Goal: Entertainment & Leisure: Consume media (video, audio)

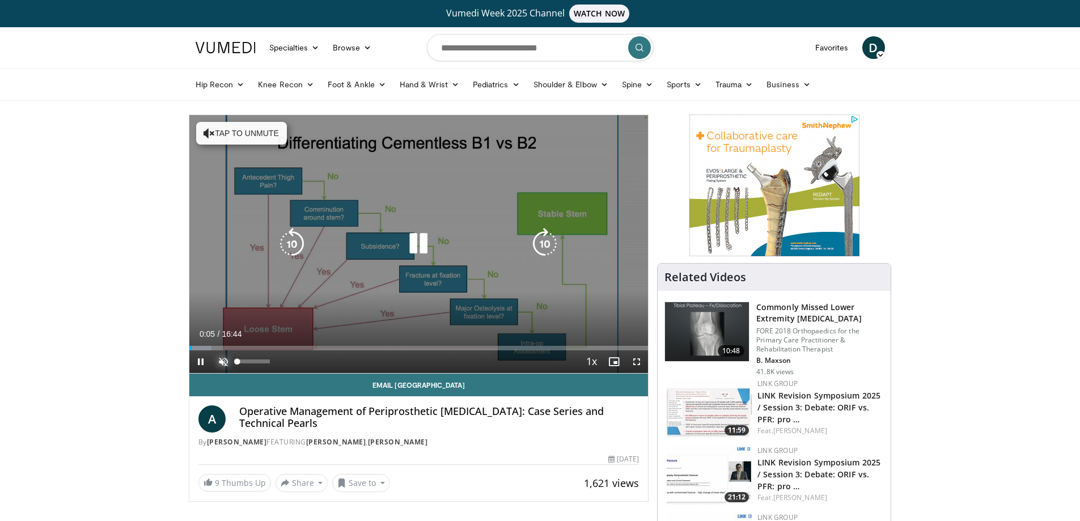
click at [222, 358] on span "Video Player" at bounding box center [223, 361] width 23 height 23
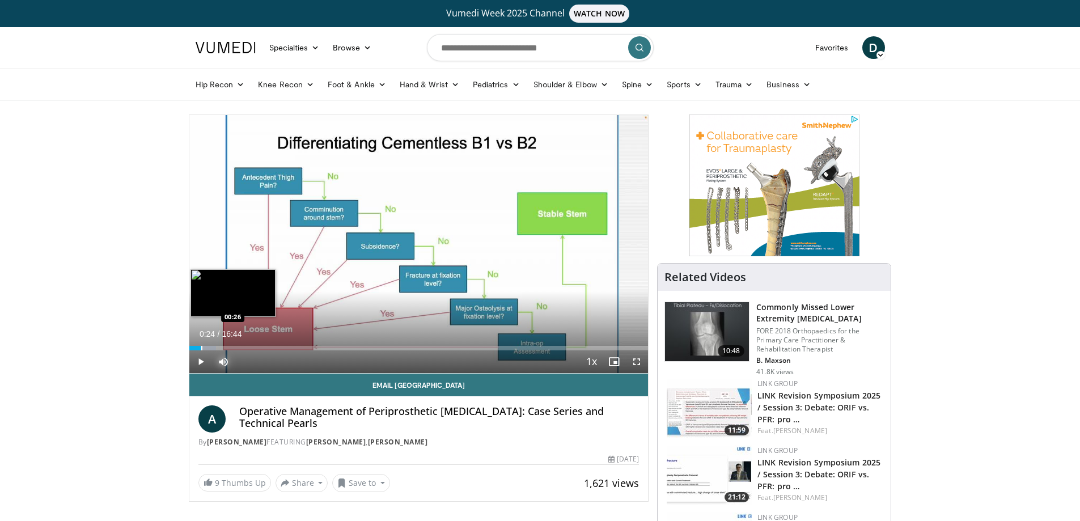
click at [201, 348] on div "Progress Bar" at bounding box center [201, 348] width 1 height 5
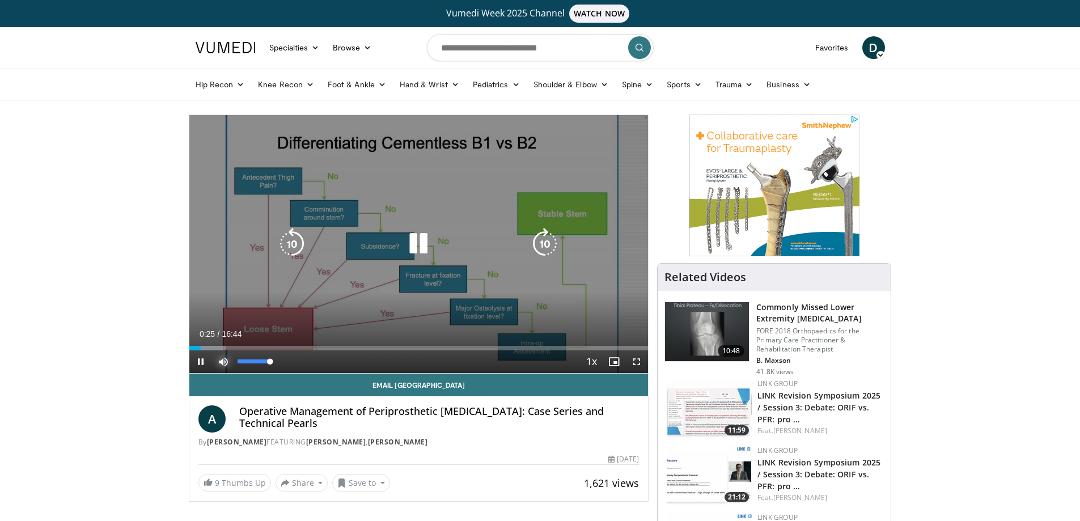
click at [217, 350] on span "Video Player" at bounding box center [223, 361] width 23 height 23
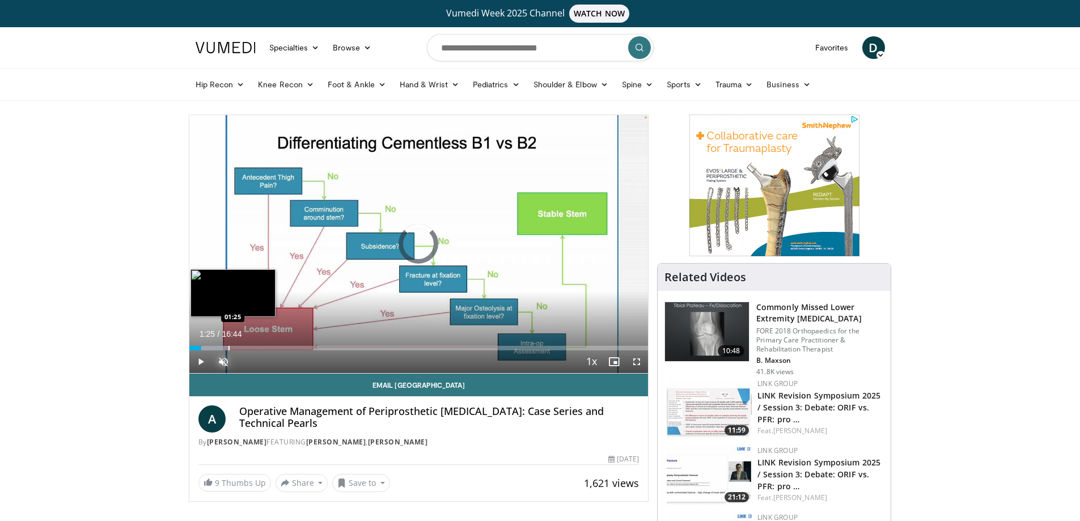
click at [228, 349] on div "Loaded : 8.88% 01:25 01:25" at bounding box center [418, 348] width 459 height 5
click at [252, 349] on div "Progress Bar" at bounding box center [252, 348] width 1 height 5
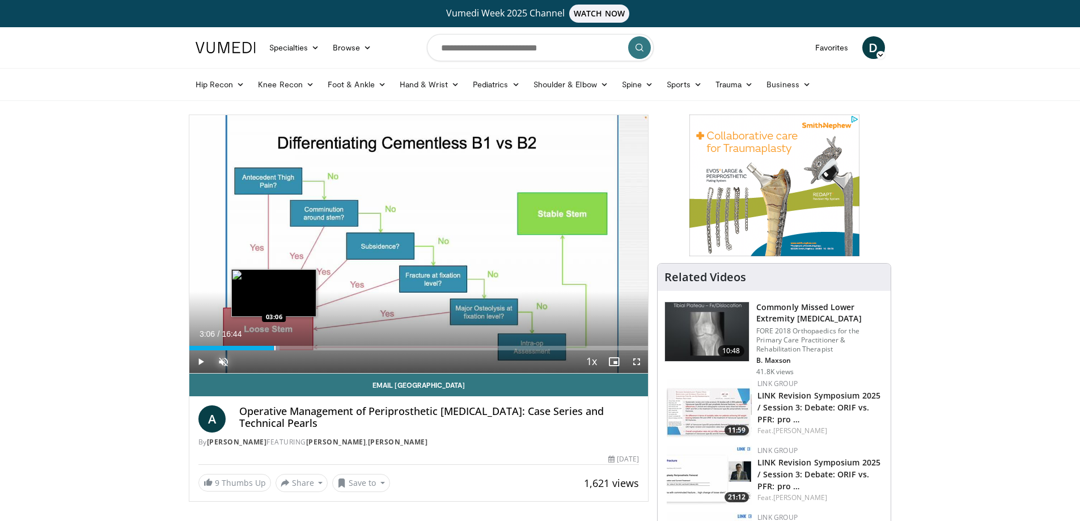
click at [274, 350] on div "Progress Bar" at bounding box center [274, 348] width 1 height 5
click at [301, 349] on div "Progress Bar" at bounding box center [301, 348] width 1 height 5
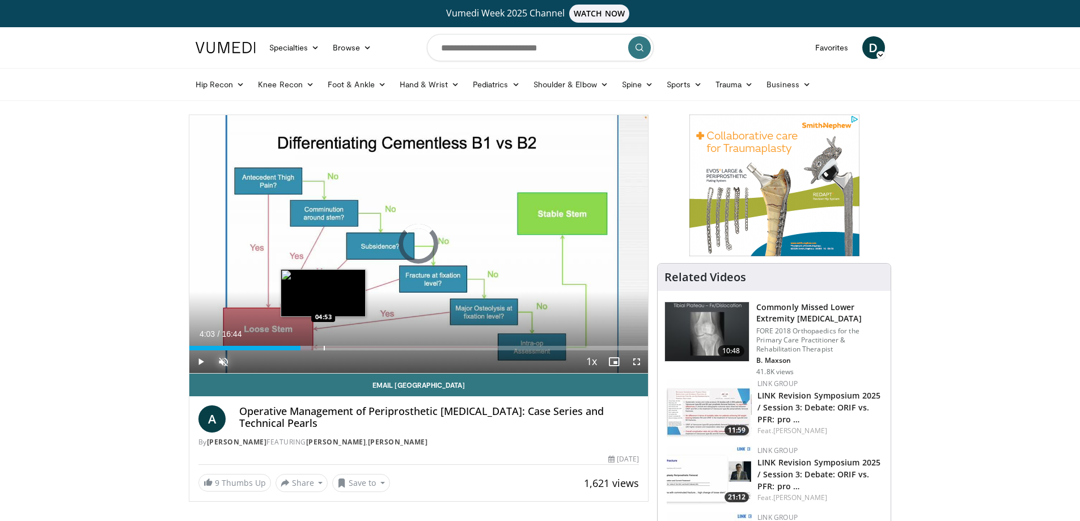
click at [324, 348] on div "Progress Bar" at bounding box center [324, 348] width 1 height 5
click at [341, 348] on div "Progress Bar" at bounding box center [341, 348] width 1 height 5
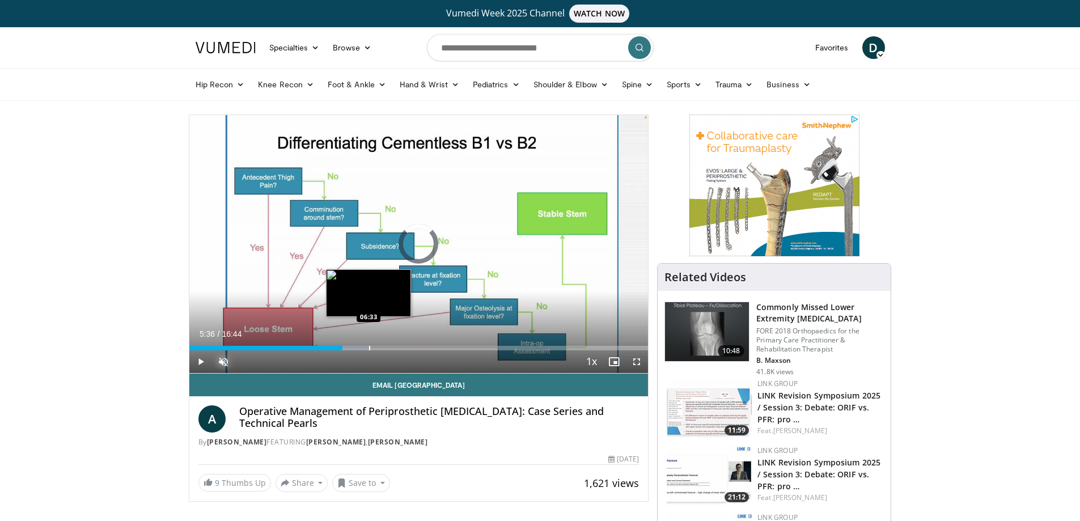
click at [369, 345] on div "Loaded : 39.49% 05:36 06:33" at bounding box center [418, 345] width 459 height 11
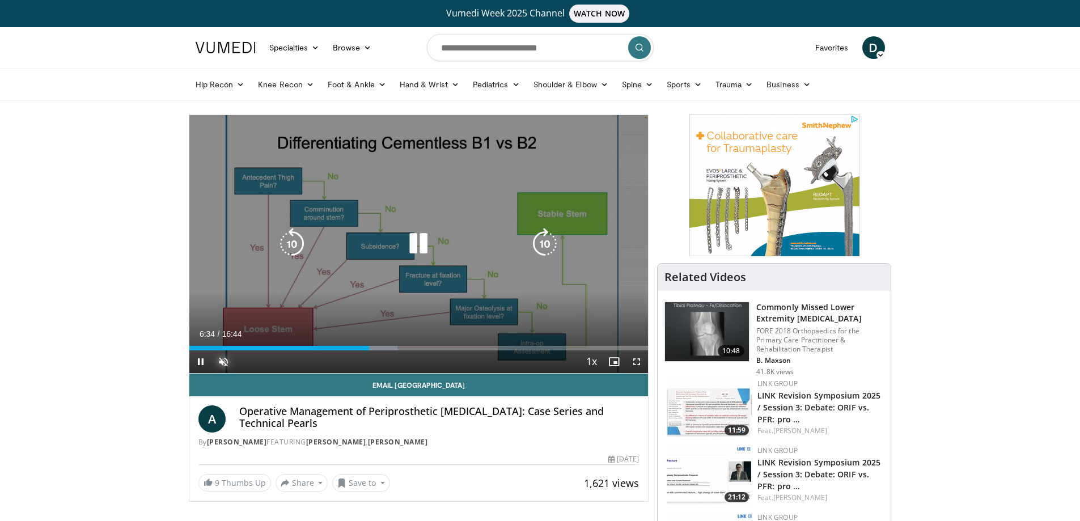
click at [409, 350] on div "Current Time 6:34 / Duration 16:44 Pause Skip Backward Skip Forward Unmute 100%…" at bounding box center [418, 361] width 459 height 23
click at [433, 351] on div "Current Time 8:03 / Duration 16:44 Pause Skip Backward Skip Forward Unmute 100%…" at bounding box center [418, 361] width 459 height 23
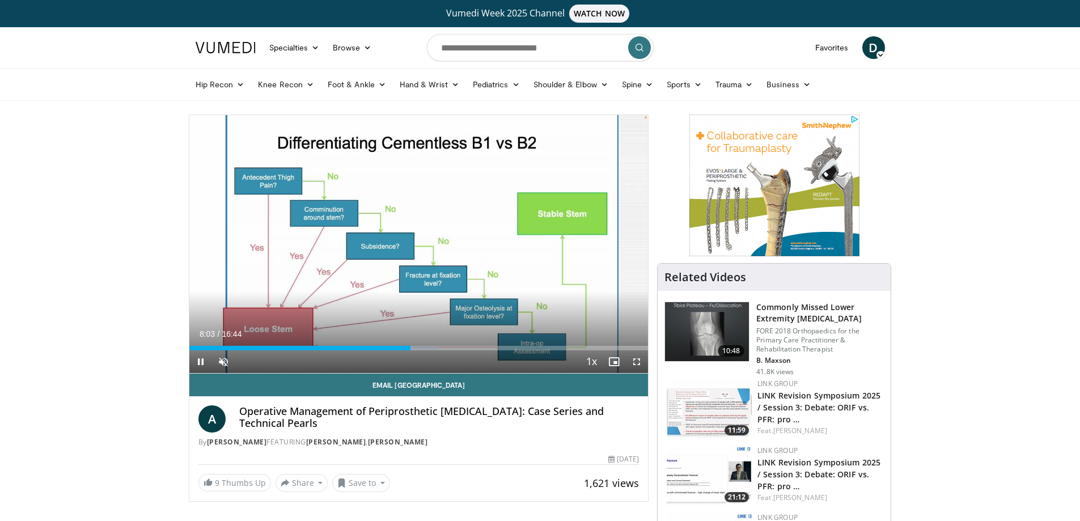
click at [450, 351] on div "Current Time 8:03 / Duration 16:44 Pause Skip Backward Skip Forward Unmute 100%…" at bounding box center [418, 361] width 459 height 23
click at [461, 349] on div "Progress Bar" at bounding box center [461, 348] width 1 height 5
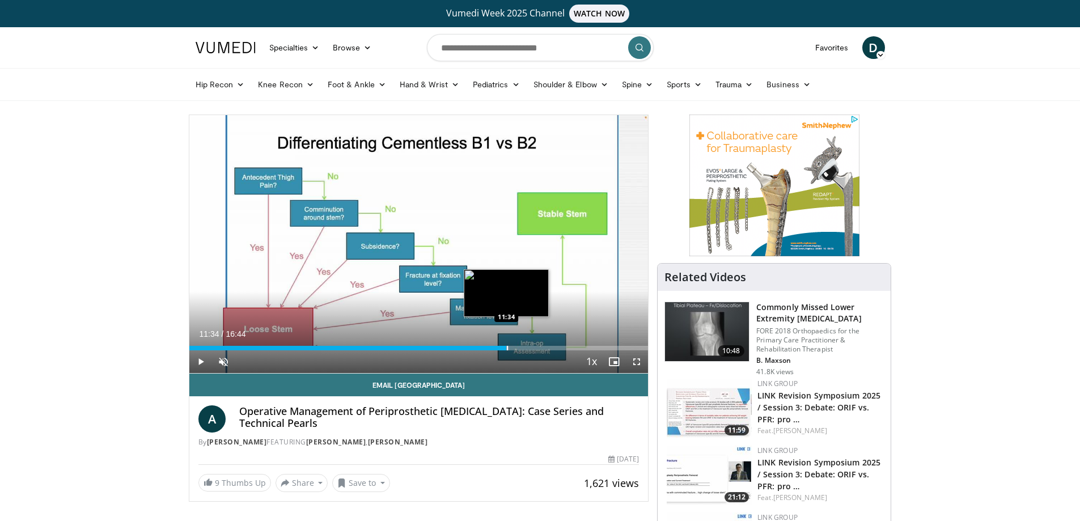
click at [507, 347] on div "Progress Bar" at bounding box center [507, 348] width 1 height 5
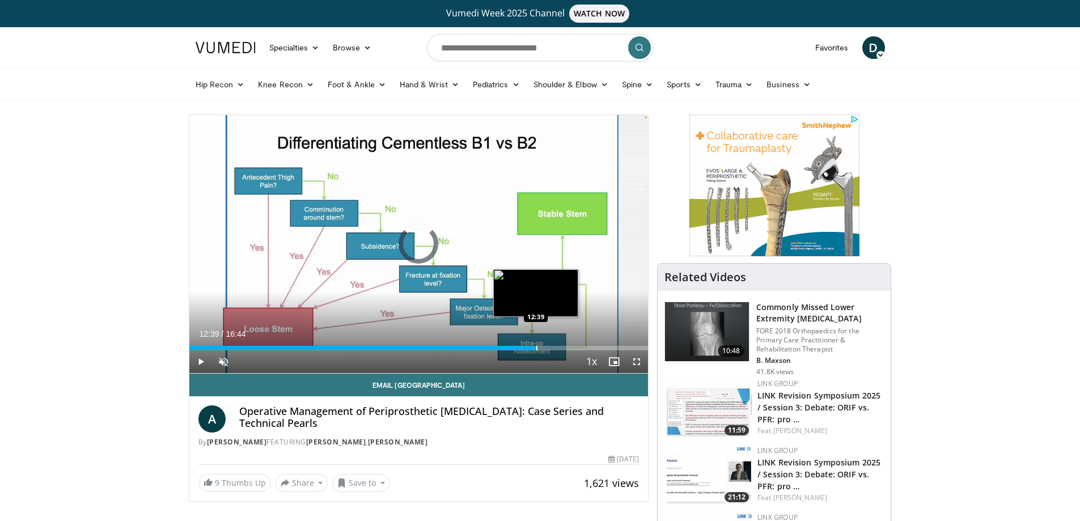
click at [536, 349] on div "Progress Bar" at bounding box center [536, 348] width 1 height 5
click at [553, 349] on div "Progress Bar" at bounding box center [553, 348] width 1 height 5
